Goal: Use online tool/utility: Utilize a website feature to perform a specific function

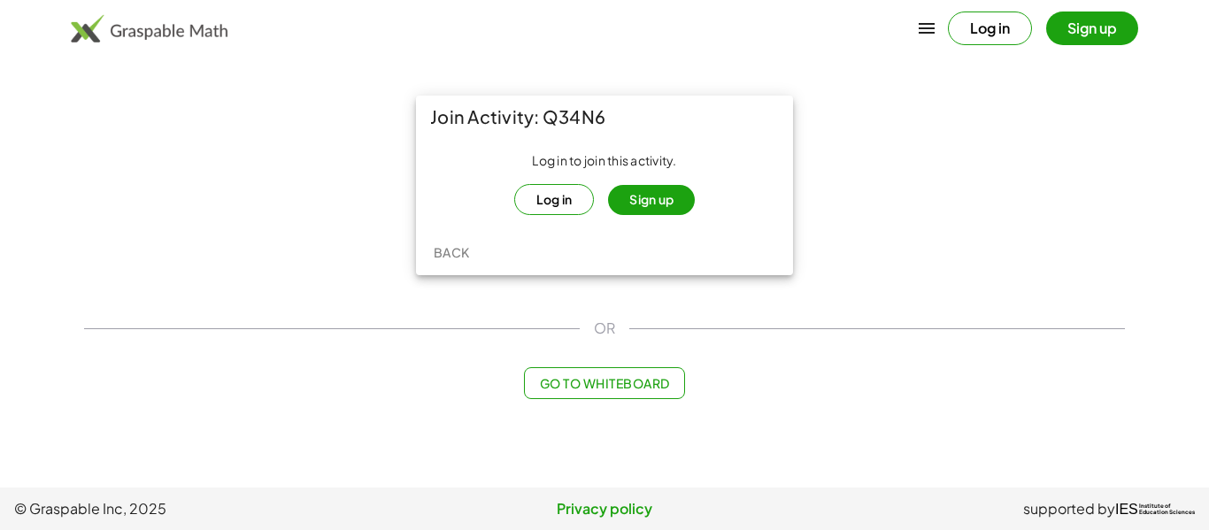
click at [562, 192] on button "Log in" at bounding box center [554, 199] width 81 height 31
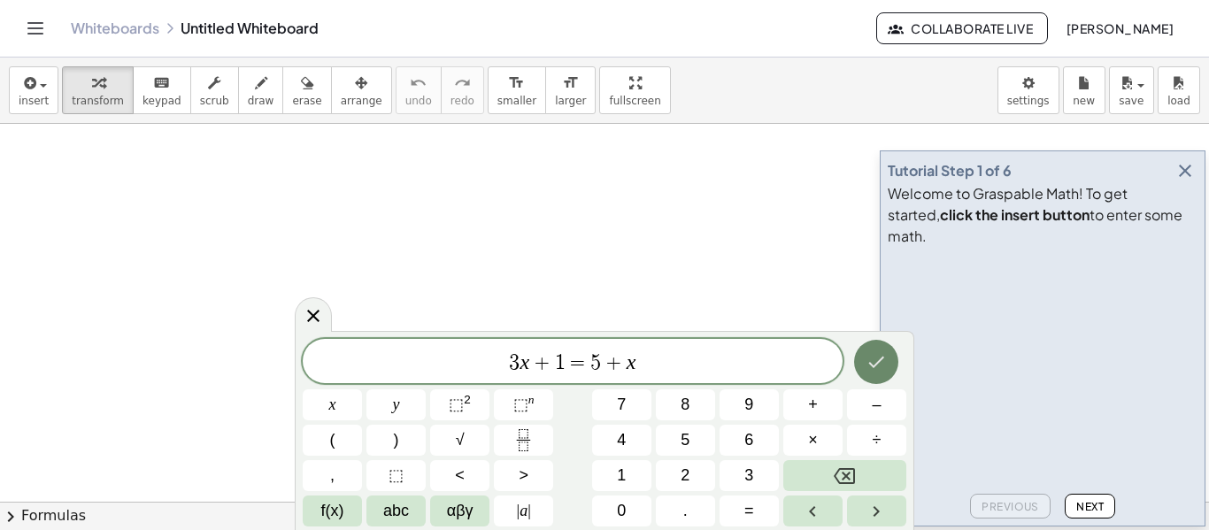
click at [888, 352] on button "Done" at bounding box center [876, 362] width 44 height 44
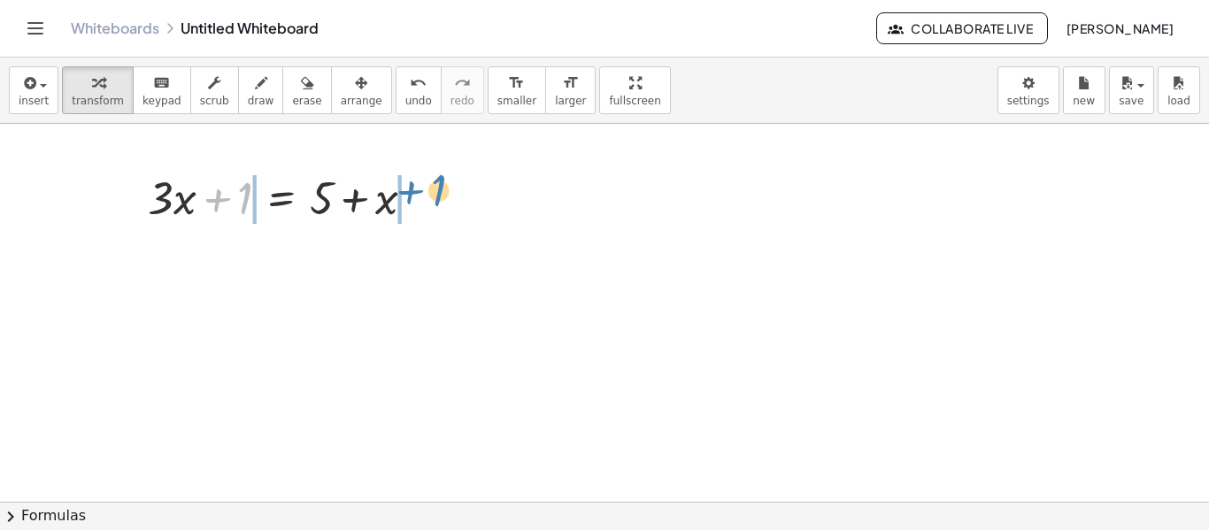
drag, startPoint x: 248, startPoint y: 190, endPoint x: 441, endPoint y: 183, distance: 193.9
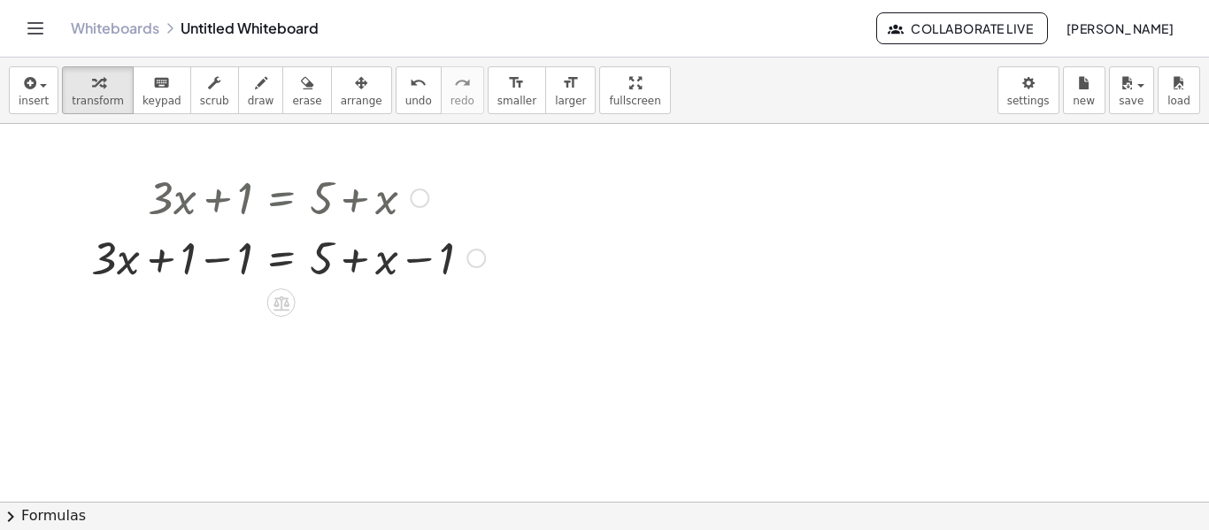
click at [214, 262] on div at bounding box center [287, 256] width 411 height 60
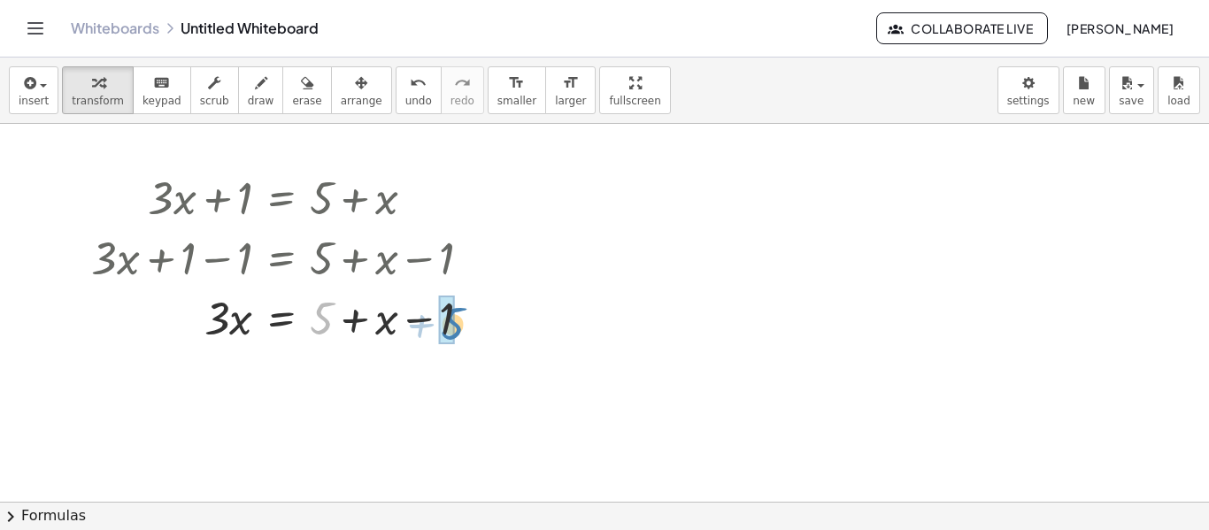
drag, startPoint x: 315, startPoint y: 314, endPoint x: 443, endPoint y: 319, distance: 128.4
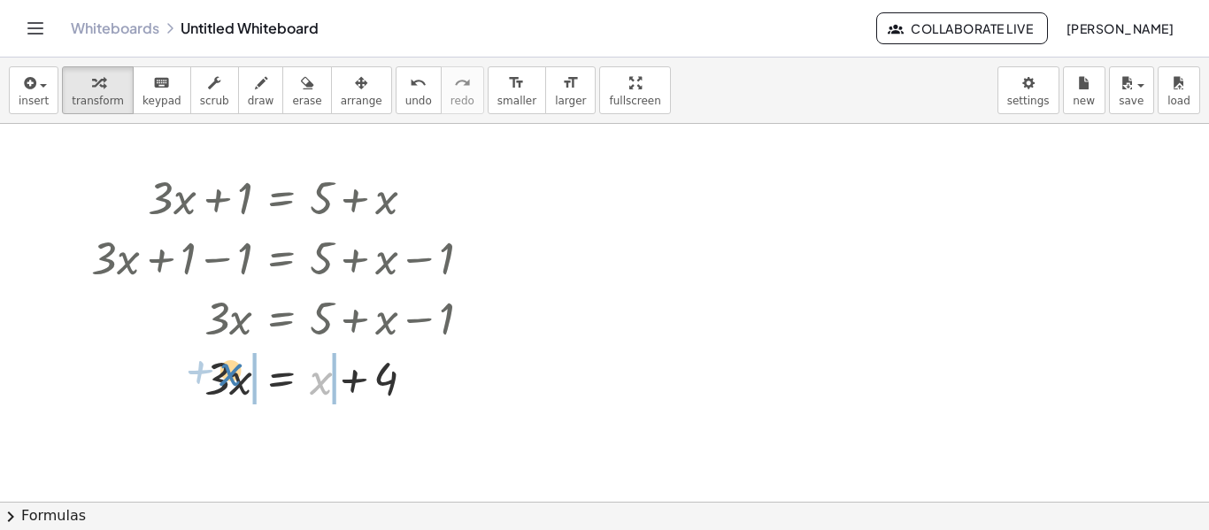
drag, startPoint x: 326, startPoint y: 381, endPoint x: 233, endPoint y: 376, distance: 93.9
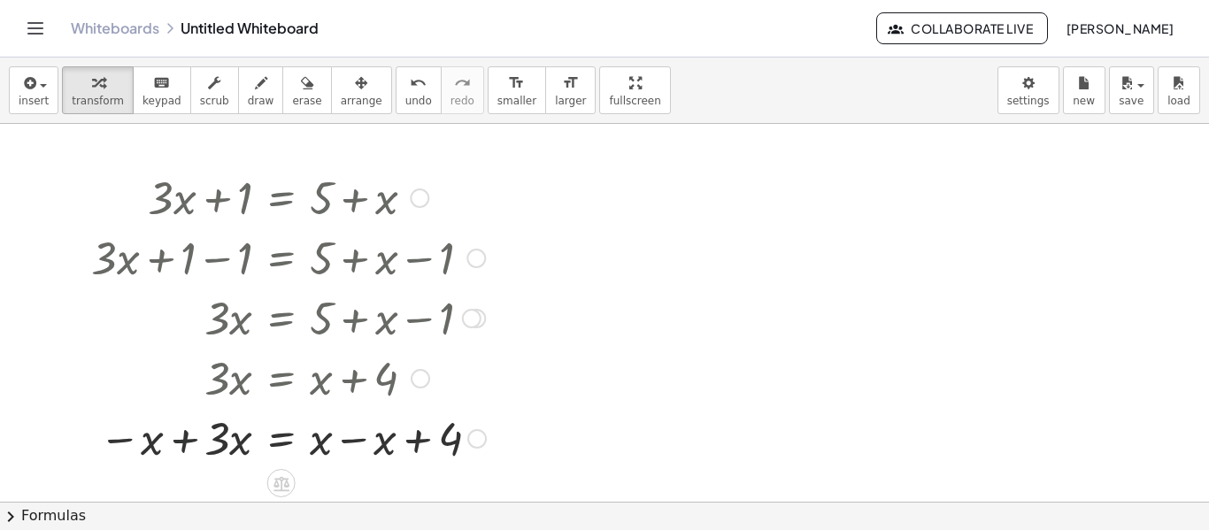
click at [180, 439] on div at bounding box center [288, 437] width 412 height 60
click at [349, 441] on div at bounding box center [291, 437] width 419 height 60
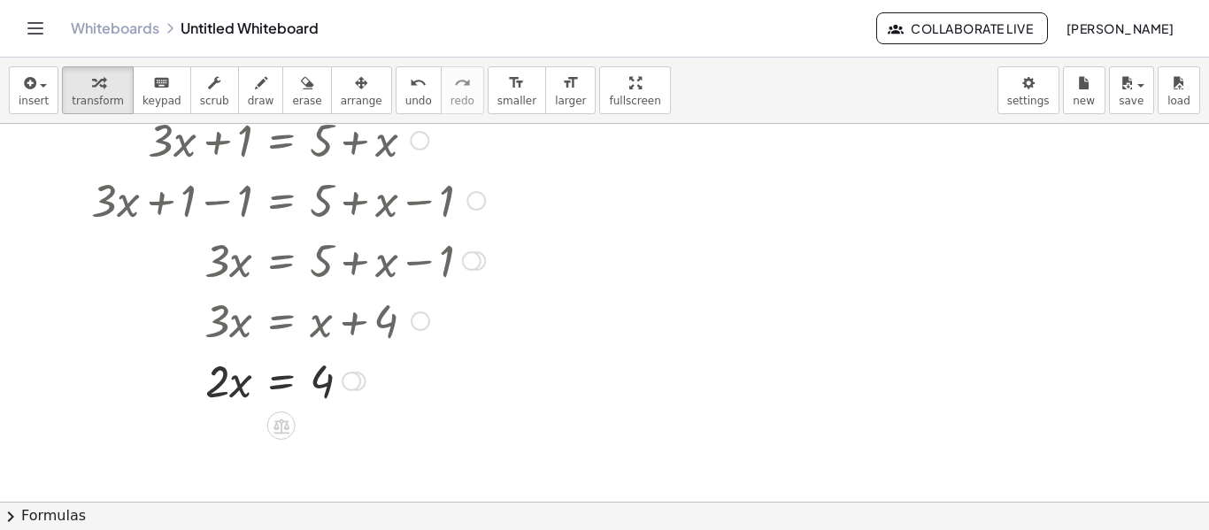
click at [353, 383] on div at bounding box center [351, 381] width 19 height 19
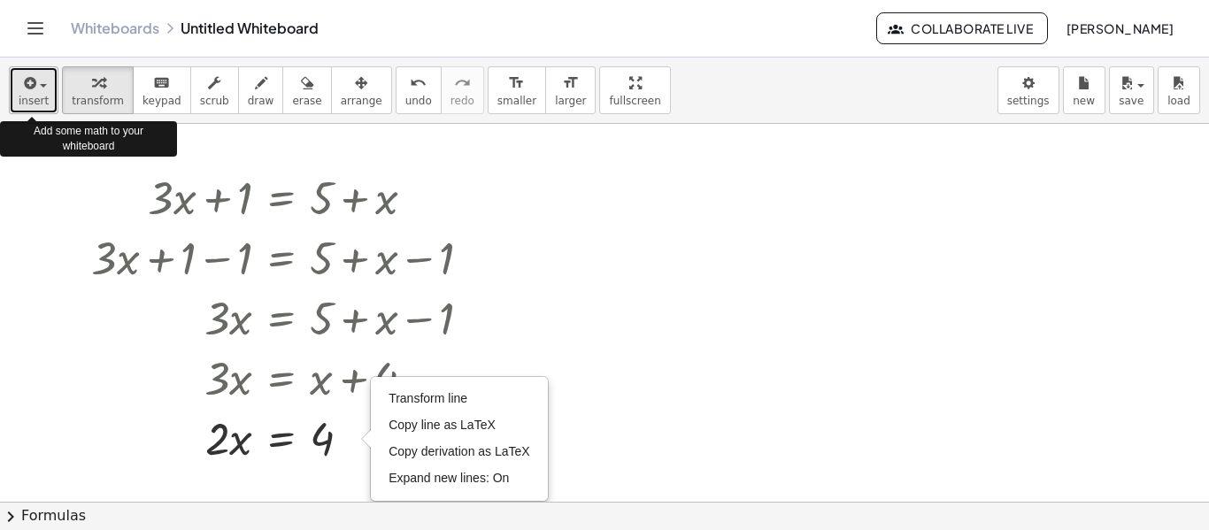
click at [36, 90] on span "button" at bounding box center [38, 85] width 4 height 12
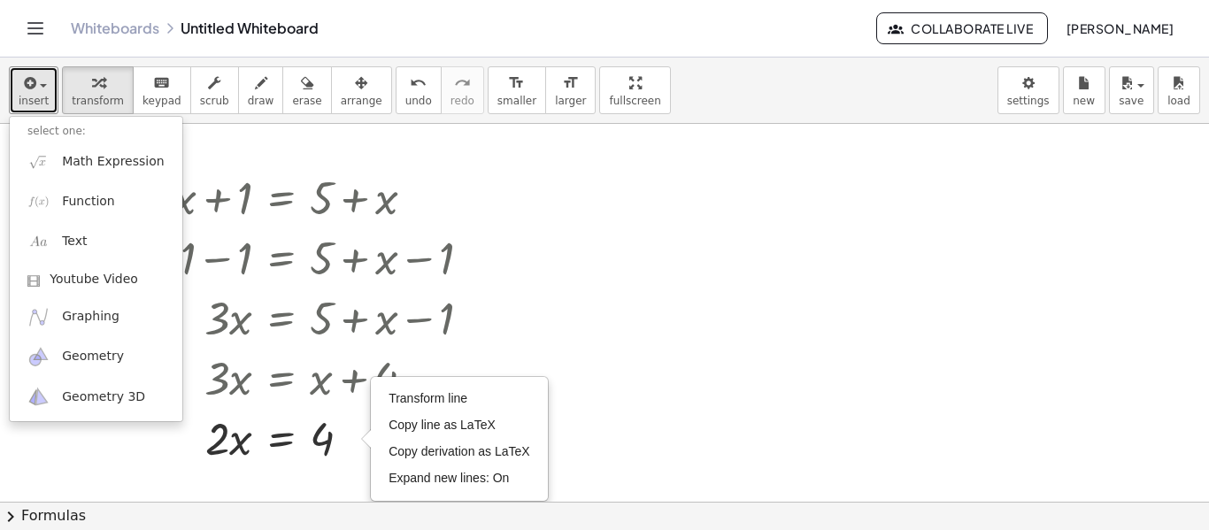
click at [701, 283] on div at bounding box center [604, 502] width 1209 height 756
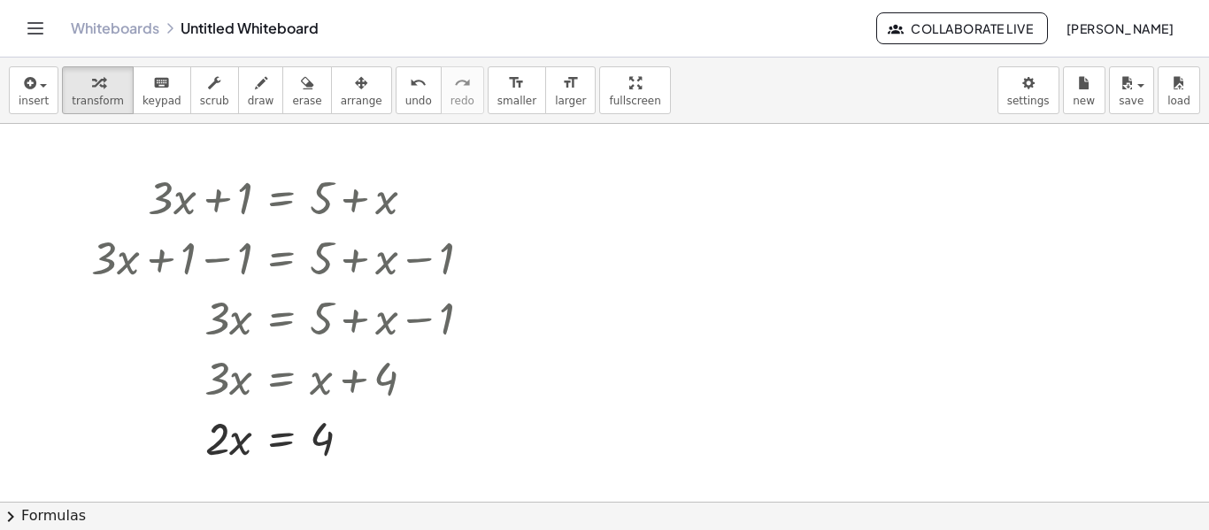
click at [4, 509] on span "chevron_right" at bounding box center [10, 516] width 21 height 21
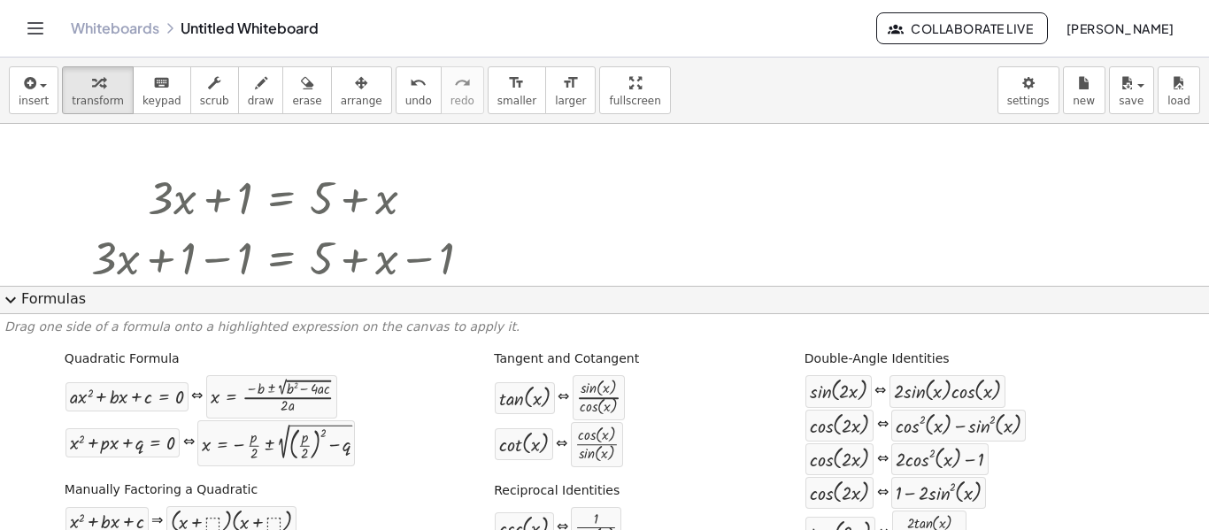
click at [12, 299] on span "expand_more" at bounding box center [10, 299] width 21 height 21
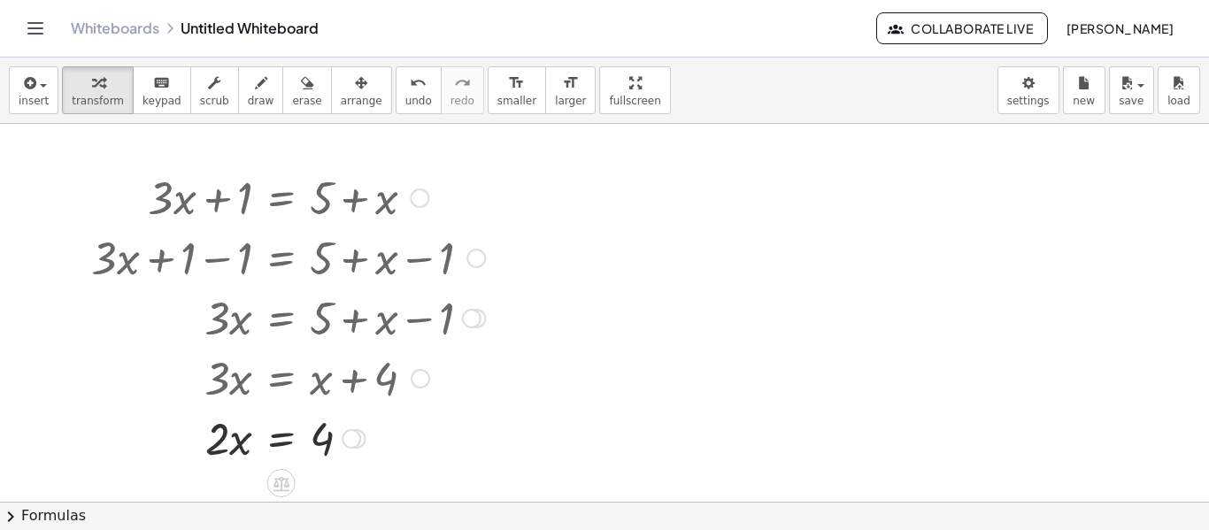
click at [351, 431] on div "Transform line Copy line as LaTeX Copy derivation as LaTeX Expand new lines: On" at bounding box center [351, 438] width 19 height 19
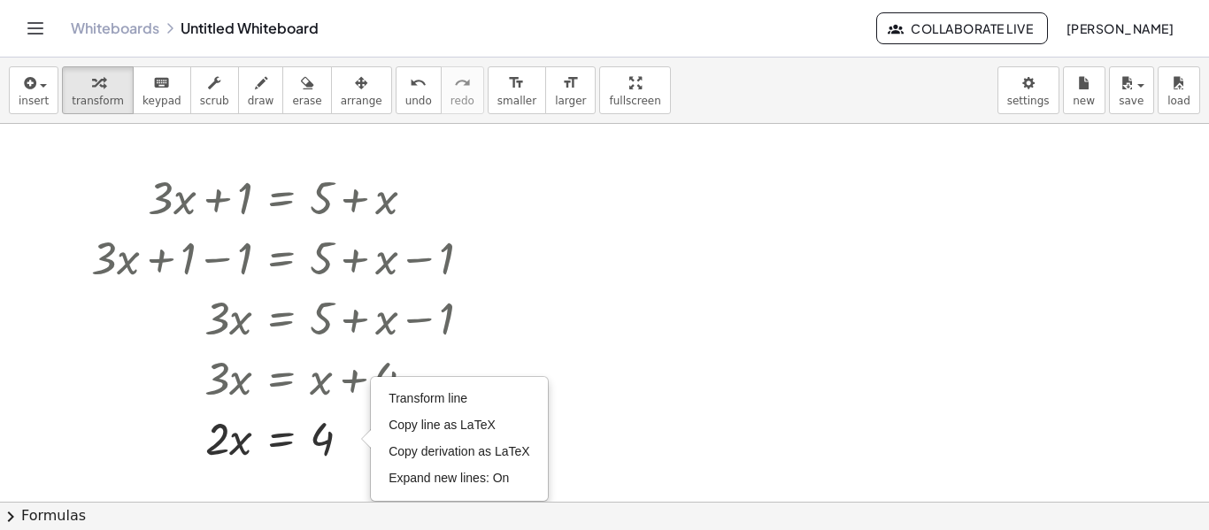
click at [758, 373] on div at bounding box center [604, 502] width 1209 height 756
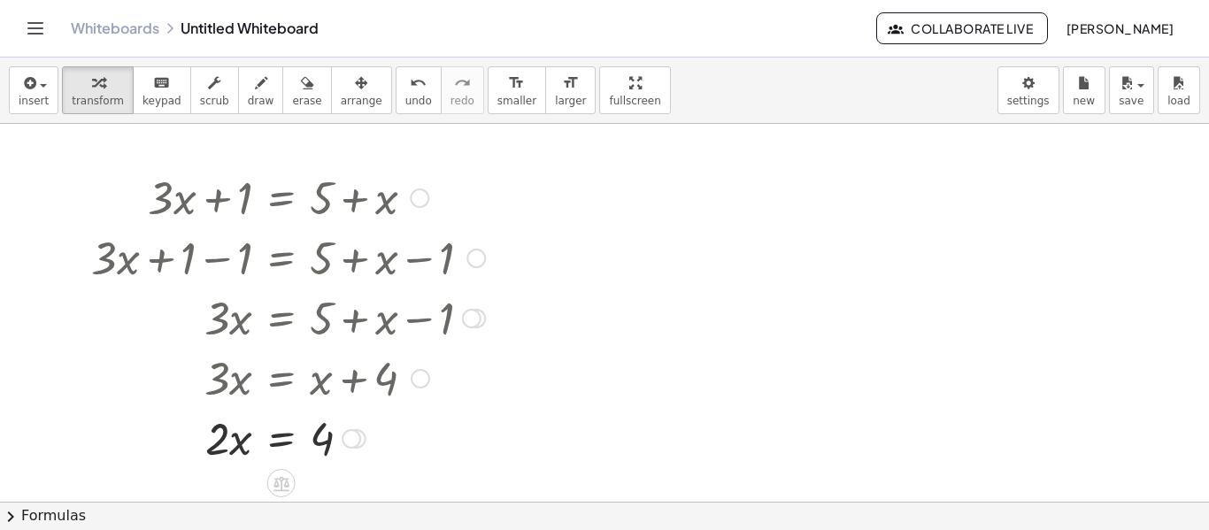
click at [278, 439] on div at bounding box center [287, 437] width 411 height 60
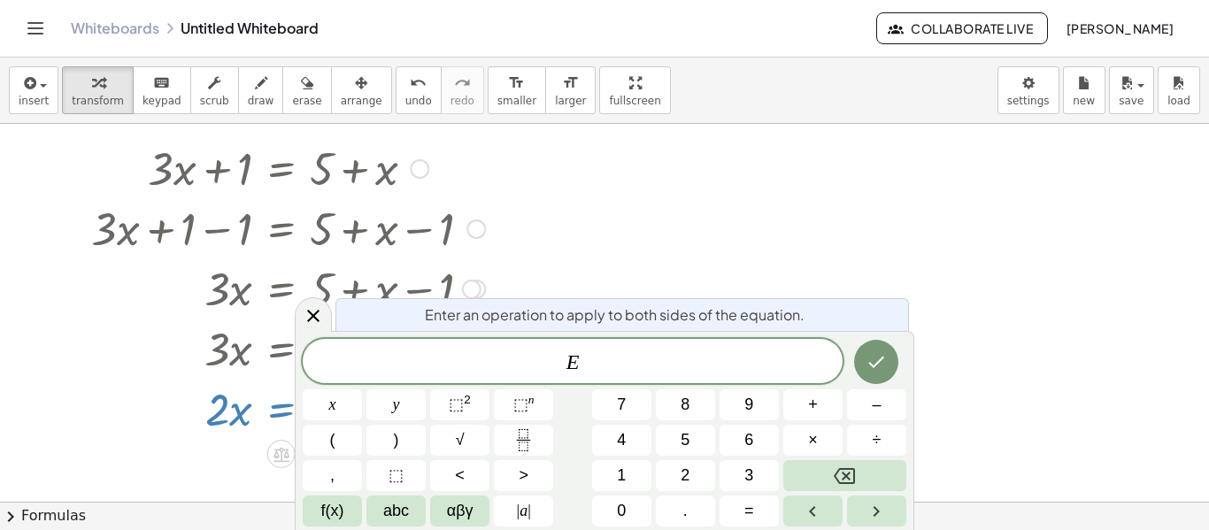
click at [272, 406] on div at bounding box center [287, 408] width 411 height 60
click at [272, 409] on div at bounding box center [287, 408] width 411 height 60
click at [796, 199] on div at bounding box center [604, 473] width 1209 height 756
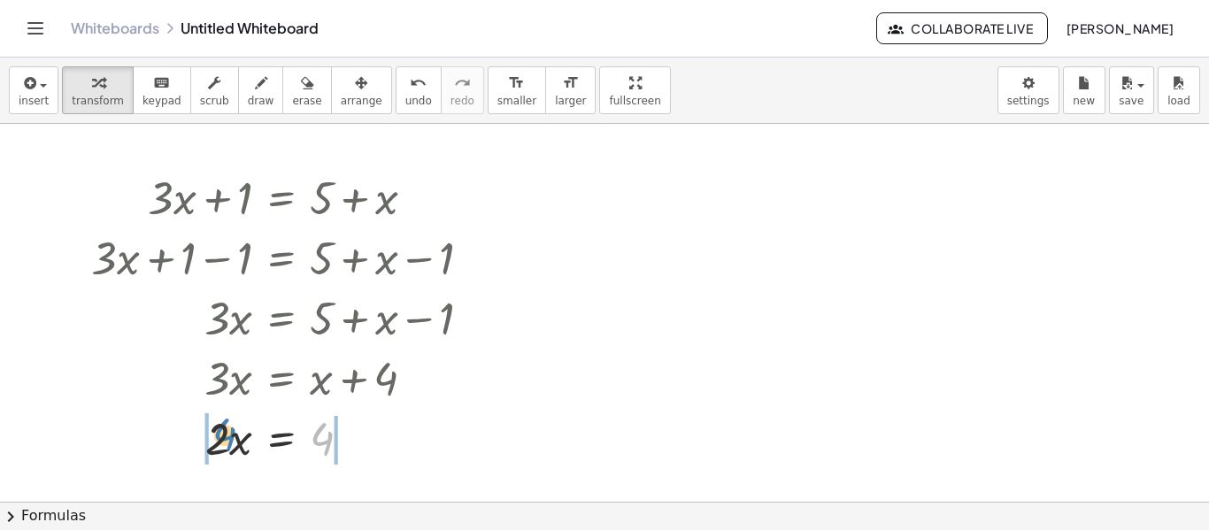
drag, startPoint x: 324, startPoint y: 451, endPoint x: 226, endPoint y: 449, distance: 98.2
click at [359, 440] on div at bounding box center [287, 437] width 411 height 60
drag, startPoint x: 144, startPoint y: 433, endPoint x: 340, endPoint y: 439, distance: 195.6
click at [340, 439] on div at bounding box center [287, 437] width 411 height 60
click at [113, 444] on div at bounding box center [259, 437] width 470 height 60
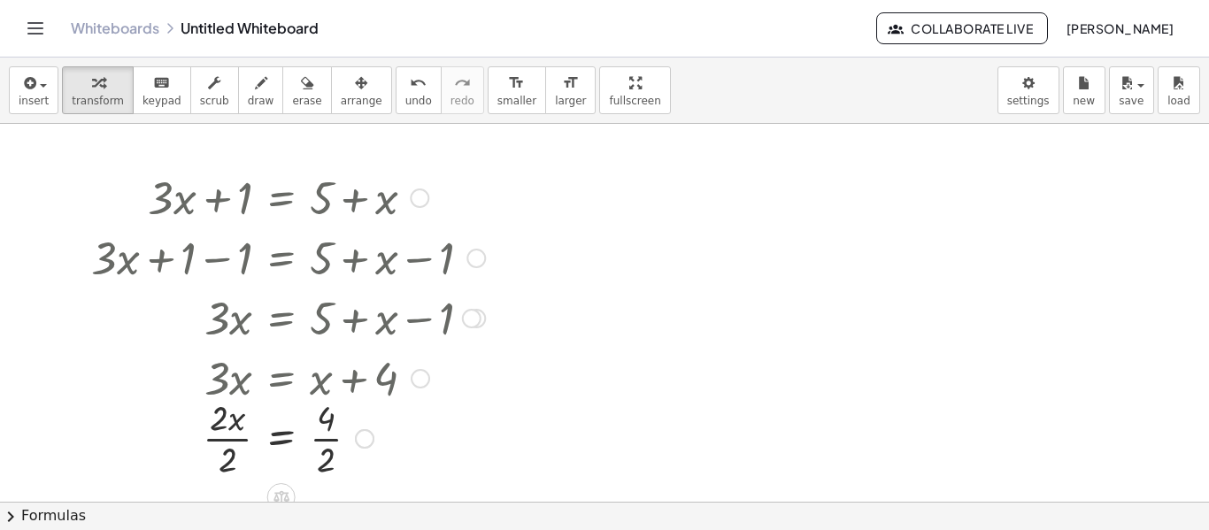
click at [230, 438] on div at bounding box center [287, 437] width 411 height 88
click at [316, 464] on div at bounding box center [287, 437] width 411 height 88
click at [219, 441] on div at bounding box center [287, 437] width 411 height 60
click at [388, 442] on div at bounding box center [287, 437] width 411 height 58
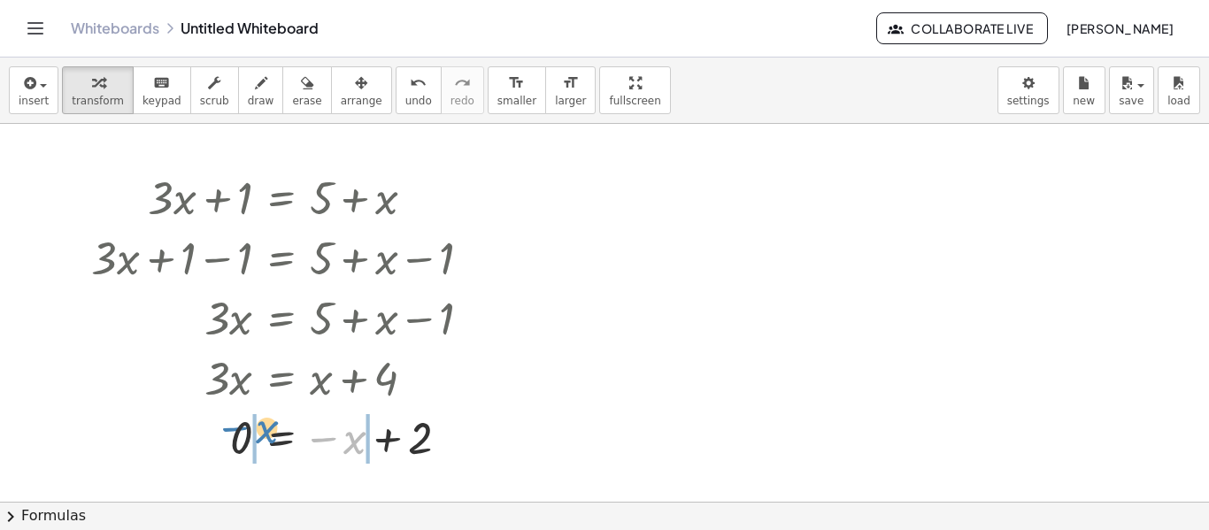
drag, startPoint x: 347, startPoint y: 442, endPoint x: 252, endPoint y: 434, distance: 95.0
click at [389, 444] on div at bounding box center [309, 437] width 454 height 58
drag, startPoint x: 246, startPoint y: 441, endPoint x: 329, endPoint y: 444, distance: 83.2
drag, startPoint x: 274, startPoint y: 440, endPoint x: 248, endPoint y: 440, distance: 26.5
click at [248, 440] on div at bounding box center [287, 437] width 411 height 60
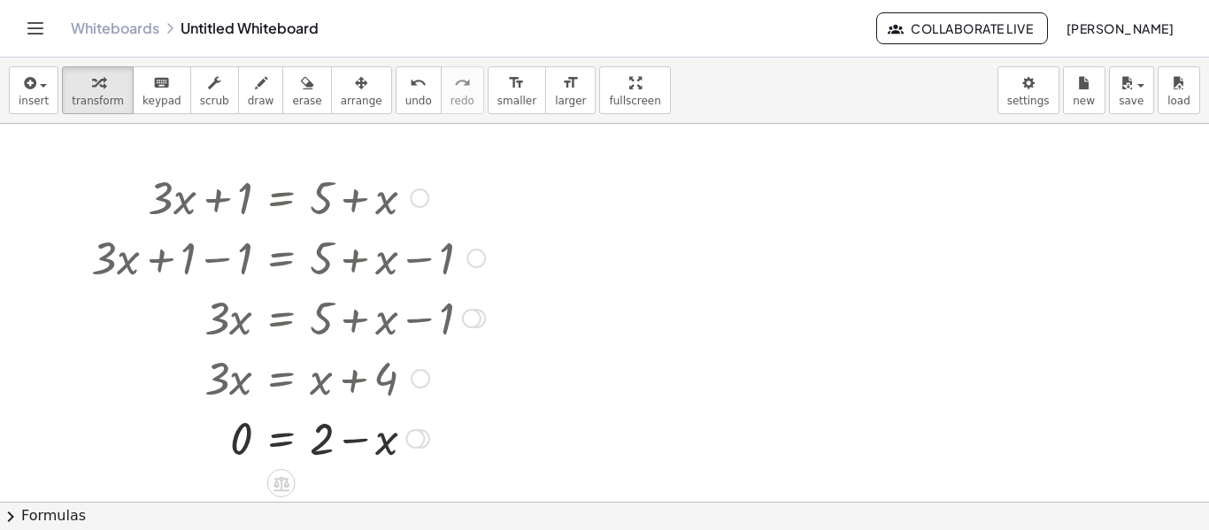
click at [276, 439] on div at bounding box center [287, 437] width 411 height 60
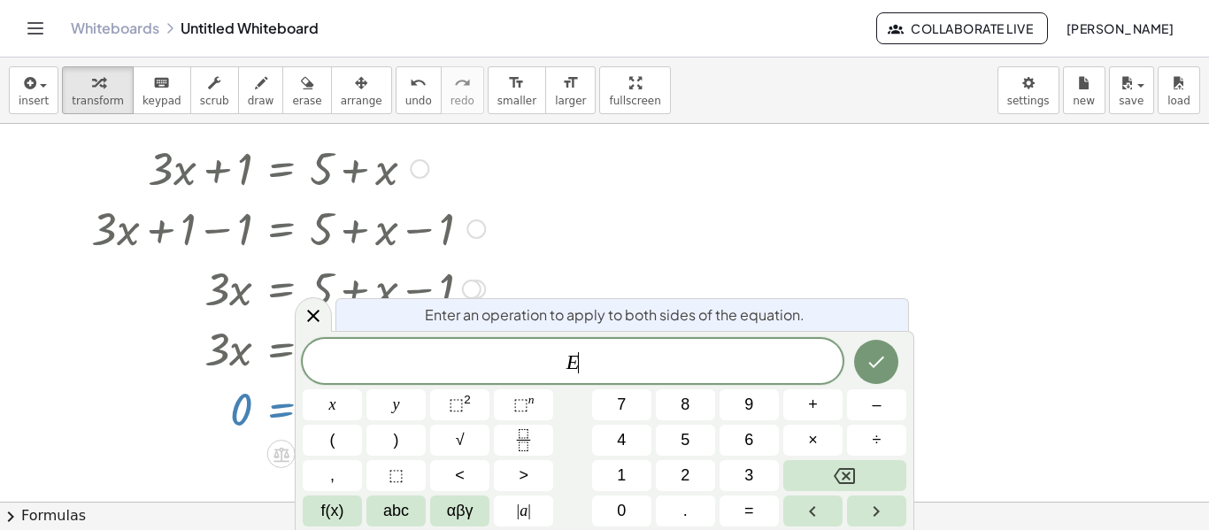
scroll to position [29, 0]
click at [882, 351] on icon "Done" at bounding box center [875, 361] width 21 height 21
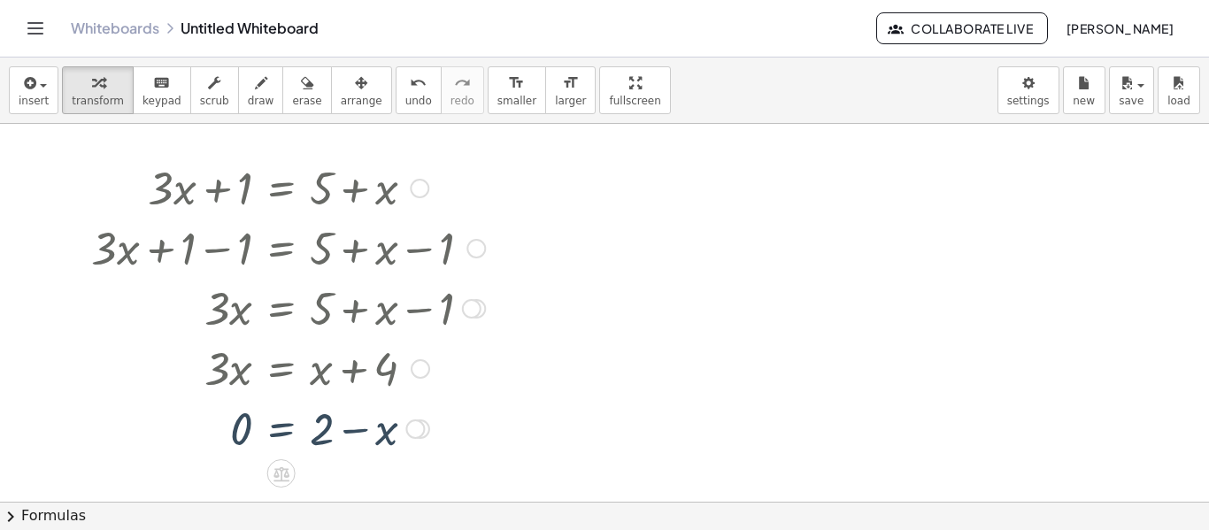
scroll to position [0, 0]
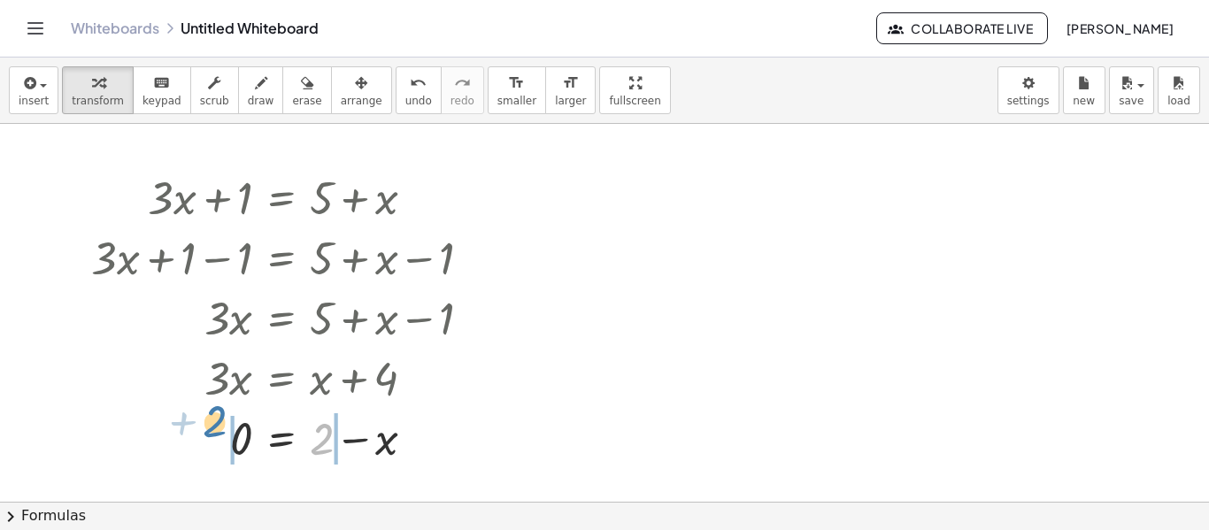
drag, startPoint x: 330, startPoint y: 437, endPoint x: 226, endPoint y: 426, distance: 104.2
click at [226, 426] on div at bounding box center [287, 437] width 411 height 60
click at [224, 435] on div at bounding box center [292, 437] width 421 height 60
click at [242, 438] on div at bounding box center [292, 437] width 421 height 60
click at [353, 432] on div at bounding box center [292, 437] width 421 height 60
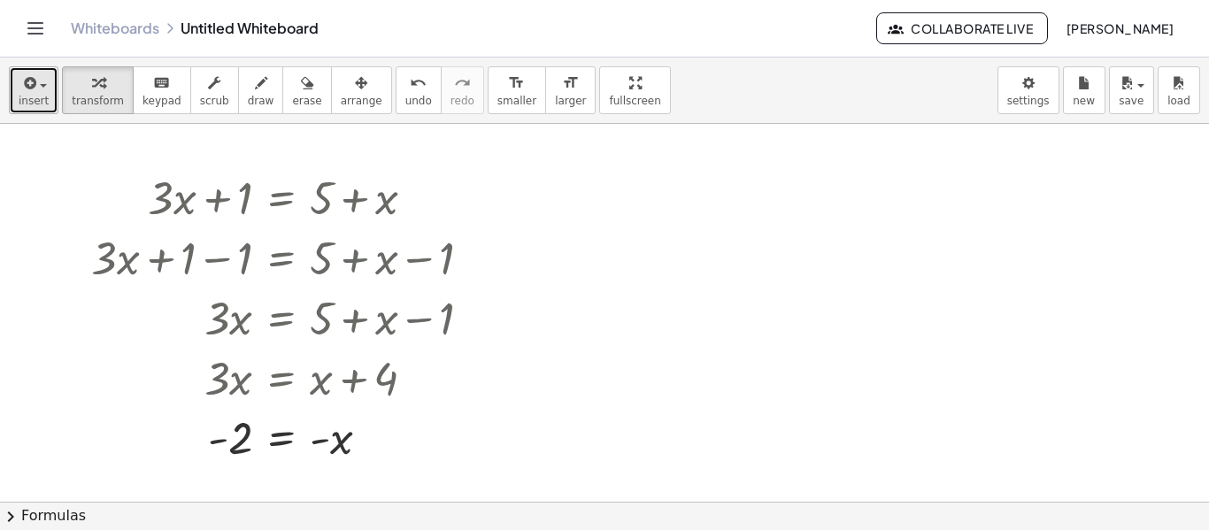
click at [50, 79] on button "insert" at bounding box center [34, 90] width 50 height 48
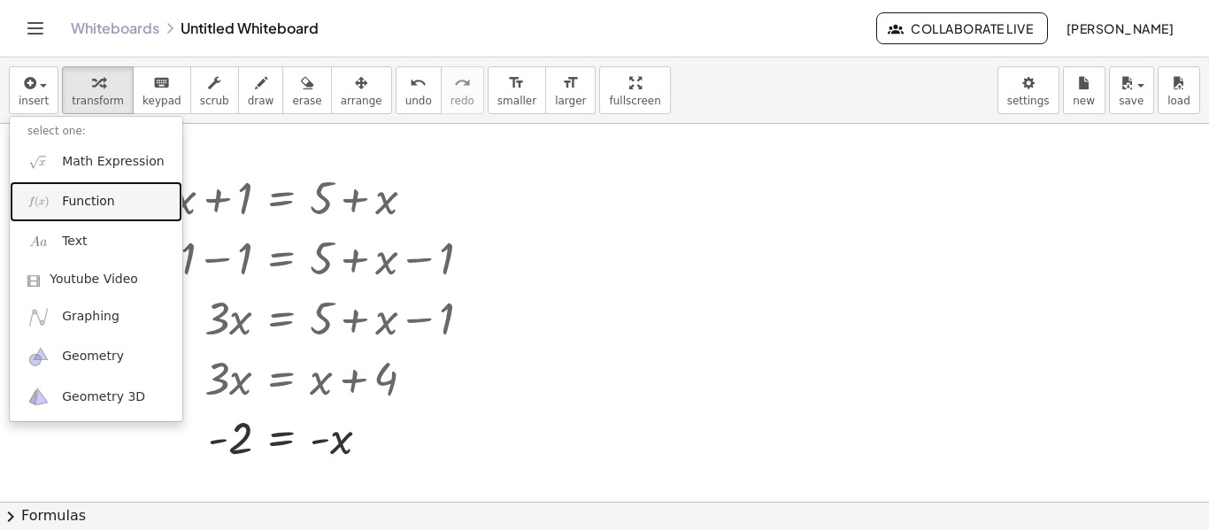
click at [80, 204] on span "Function" at bounding box center [88, 202] width 53 height 18
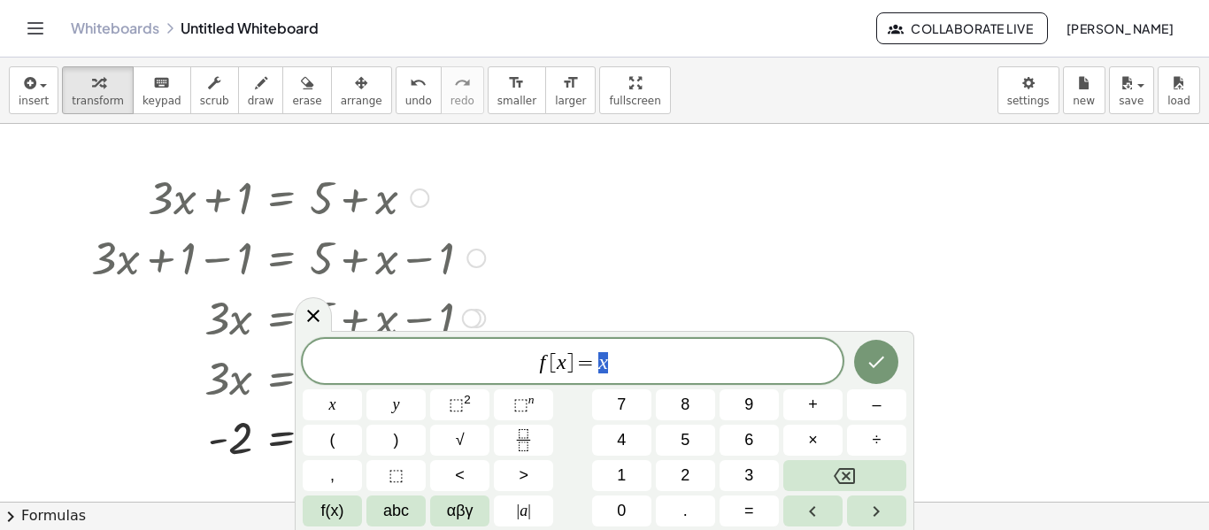
scroll to position [4, 0]
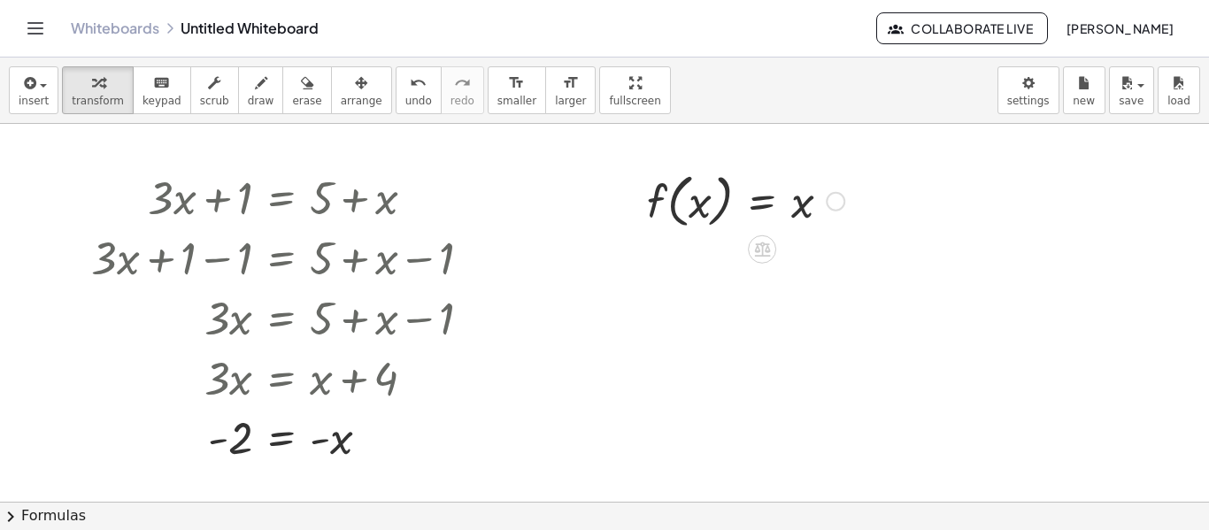
click at [828, 206] on div at bounding box center [834, 201] width 19 height 19
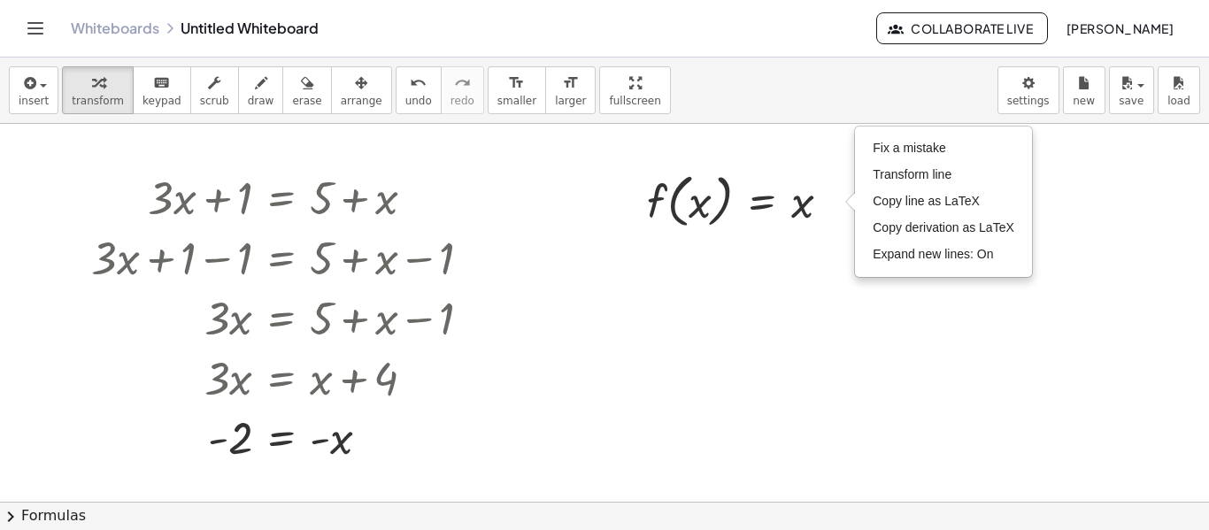
click at [640, 283] on div at bounding box center [604, 502] width 1209 height 756
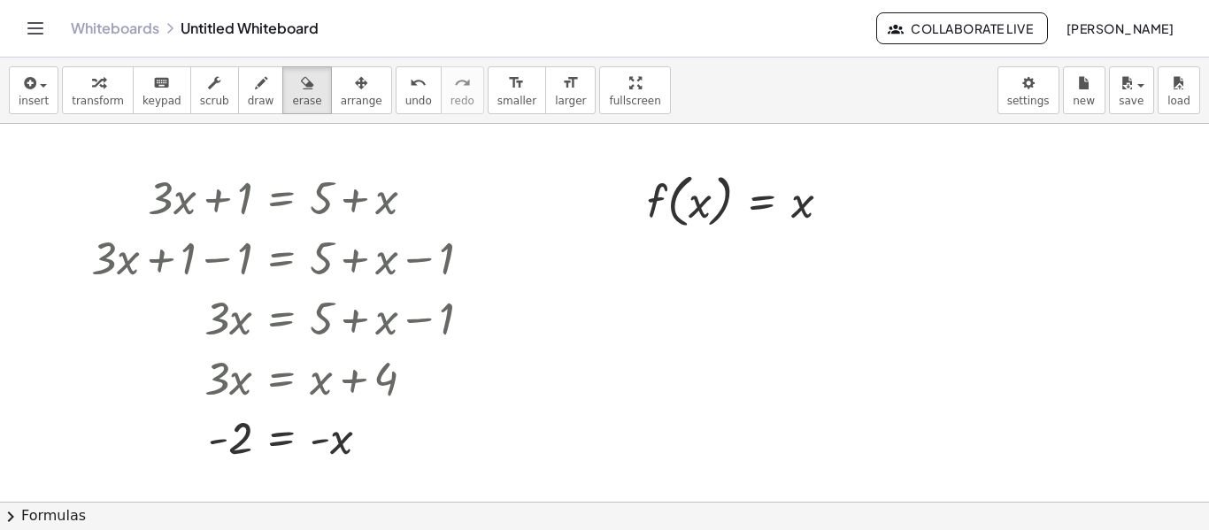
click at [710, 214] on div at bounding box center [604, 502] width 1209 height 756
click at [690, 210] on div at bounding box center [604, 502] width 1209 height 756
drag, startPoint x: 690, startPoint y: 210, endPoint x: 794, endPoint y: 211, distance: 103.5
drag, startPoint x: 632, startPoint y: 204, endPoint x: 853, endPoint y: 240, distance: 224.0
click at [853, 240] on div at bounding box center [604, 502] width 1209 height 756
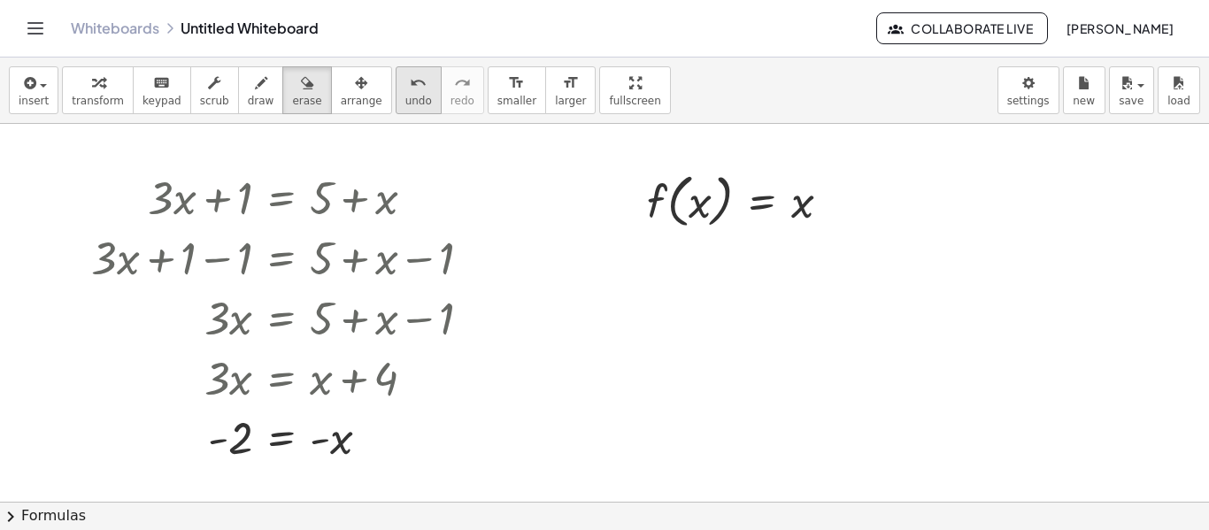
click at [395, 94] on button "undo undo" at bounding box center [418, 90] width 46 height 48
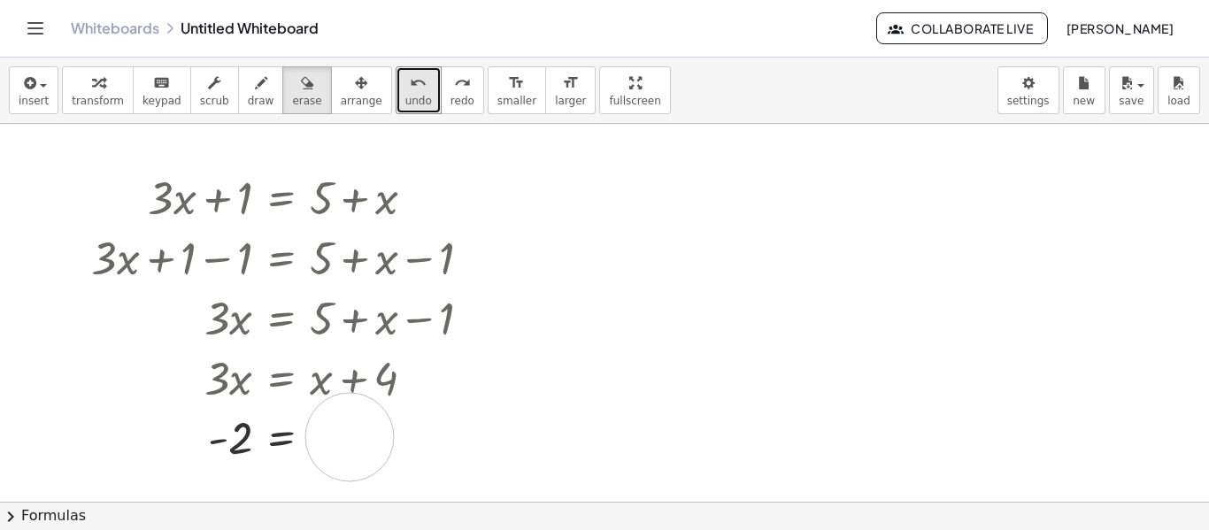
click at [349, 437] on div at bounding box center [604, 502] width 1209 height 756
click at [355, 90] on icon "button" at bounding box center [361, 83] width 12 height 21
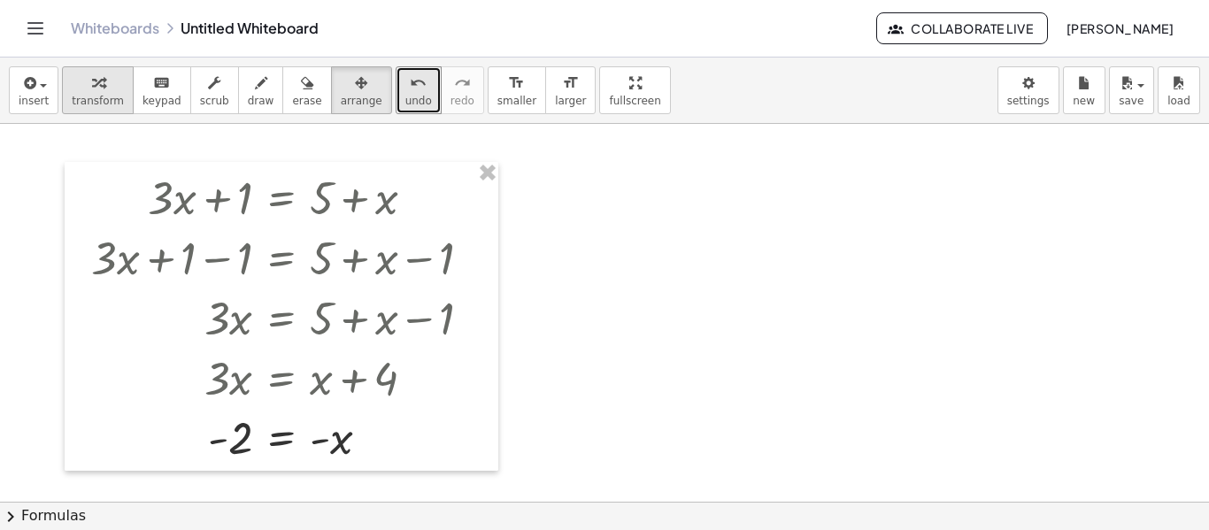
click at [73, 77] on div "button" at bounding box center [98, 82] width 52 height 21
click at [369, 438] on div "Transform line Copy line as LaTeX Copy derivation as LaTeX Expand new lines: On" at bounding box center [369, 438] width 19 height 19
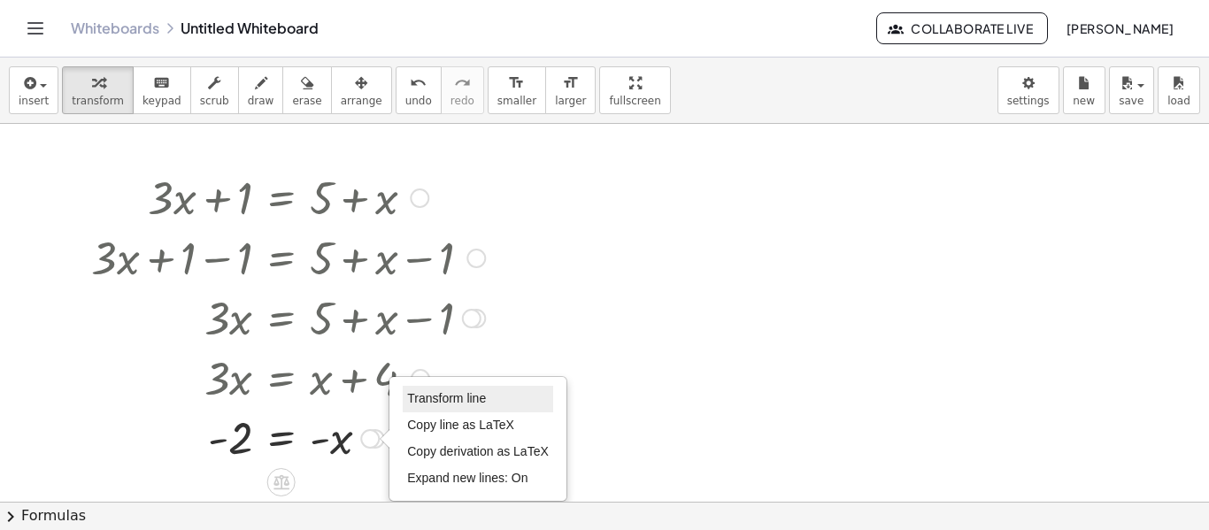
click at [453, 403] on span "Transform line" at bounding box center [446, 398] width 79 height 14
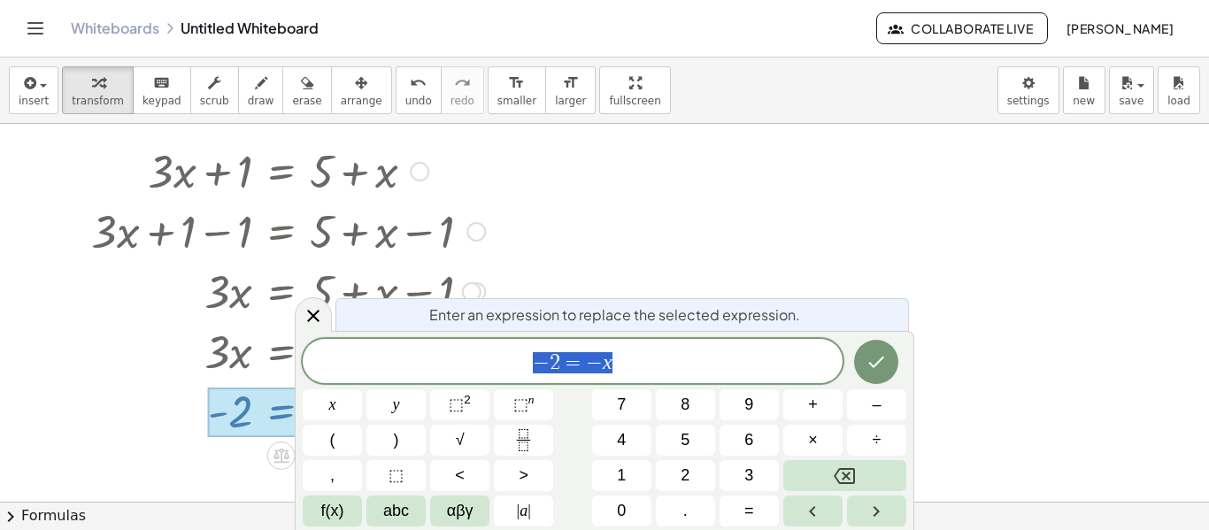
scroll to position [29, 0]
click at [882, 378] on button "Done" at bounding box center [876, 362] width 44 height 44
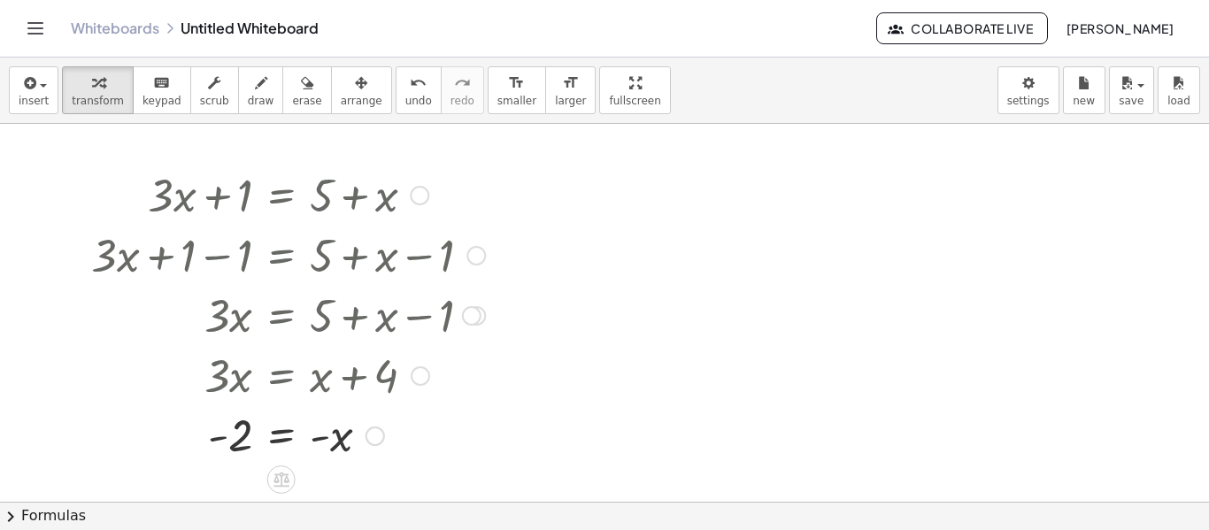
scroll to position [0, 0]
